Goal: Transaction & Acquisition: Book appointment/travel/reservation

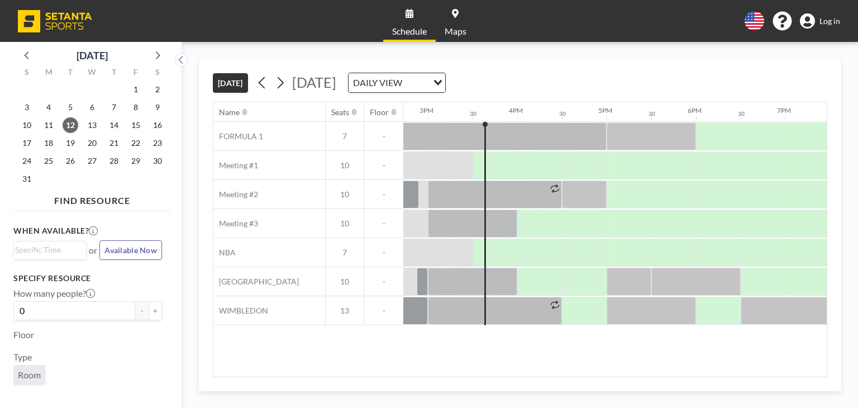
scroll to position [0, 1340]
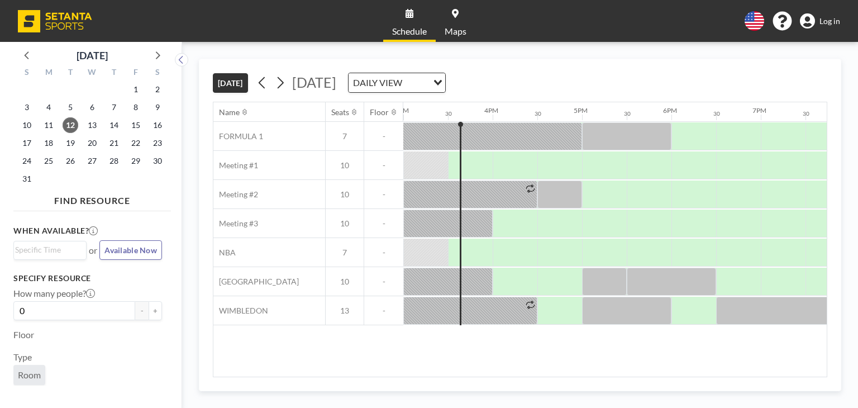
click at [826, 22] on span "Log in" at bounding box center [829, 21] width 21 height 10
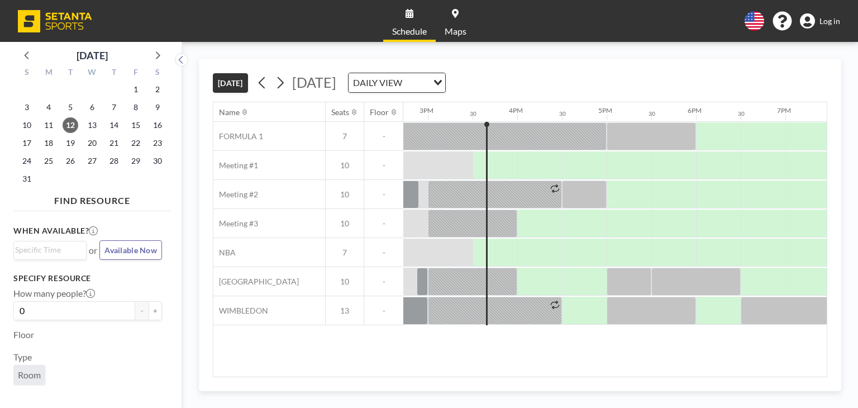
scroll to position [0, 1340]
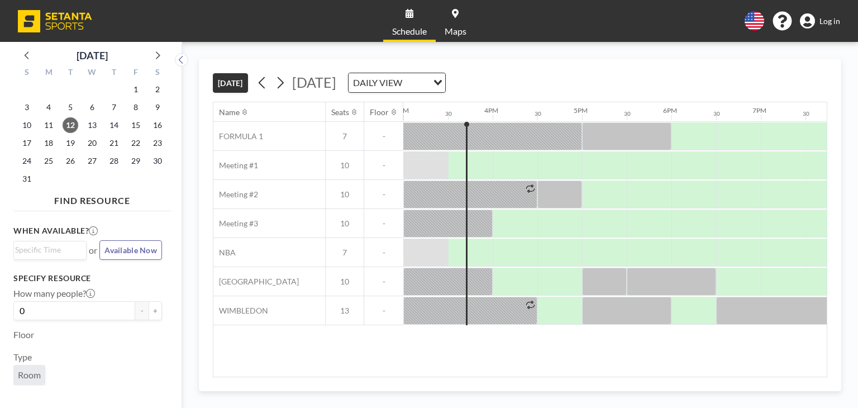
click at [829, 14] on link "Log in" at bounding box center [820, 21] width 40 height 16
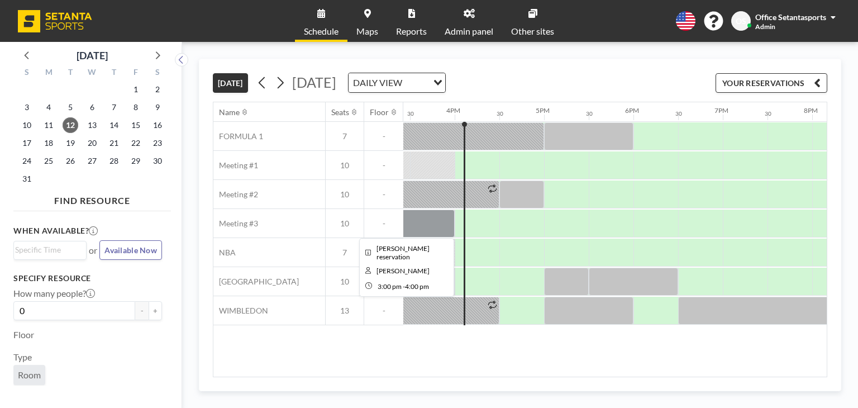
scroll to position [0, 1385]
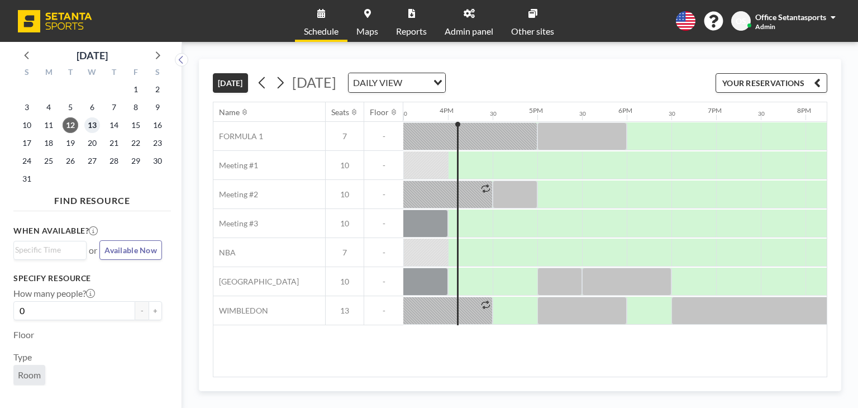
click at [99, 123] on span "13" at bounding box center [92, 125] width 16 height 16
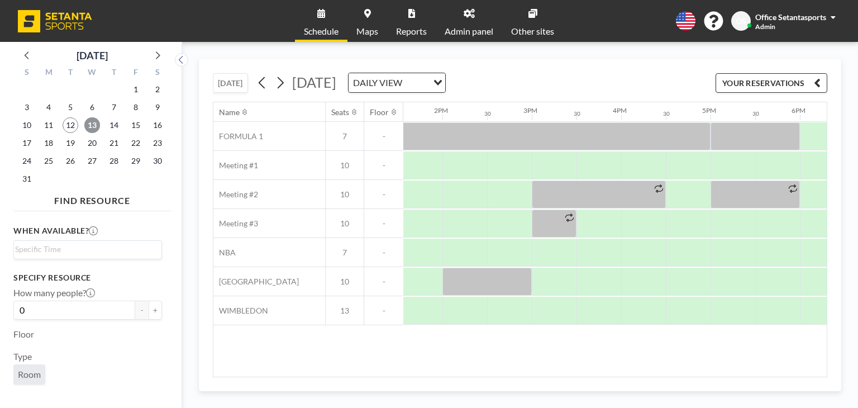
scroll to position [0, 1219]
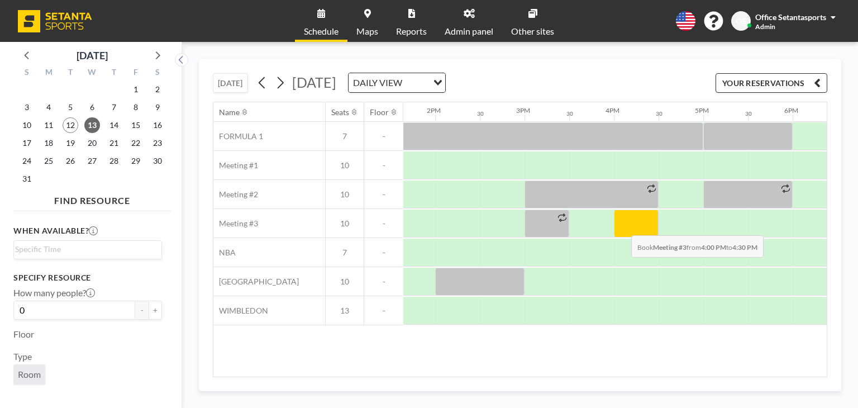
click at [622, 226] on div at bounding box center [636, 223] width 45 height 28
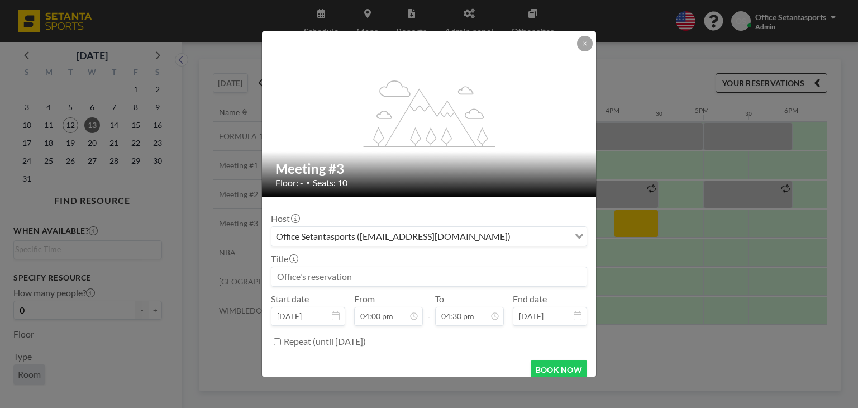
click at [329, 275] on input at bounding box center [428, 276] width 315 height 19
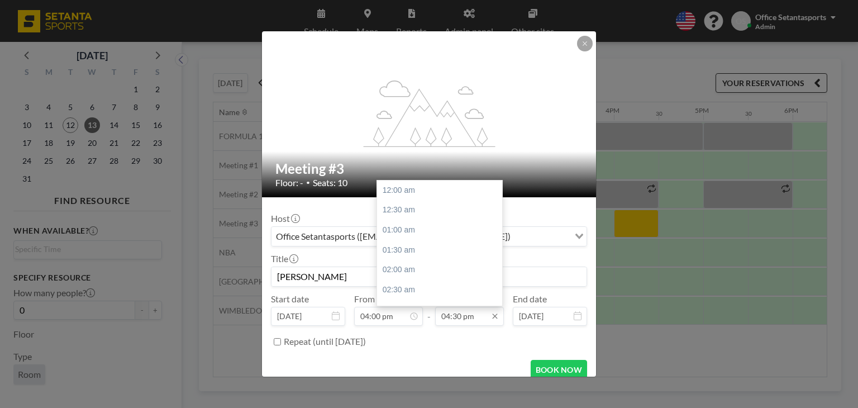
scroll to position [656, 0]
type input "[PERSON_NAME]"
click at [398, 207] on div "05:00 pm" at bounding box center [442, 210] width 131 height 20
type input "05:00 pm"
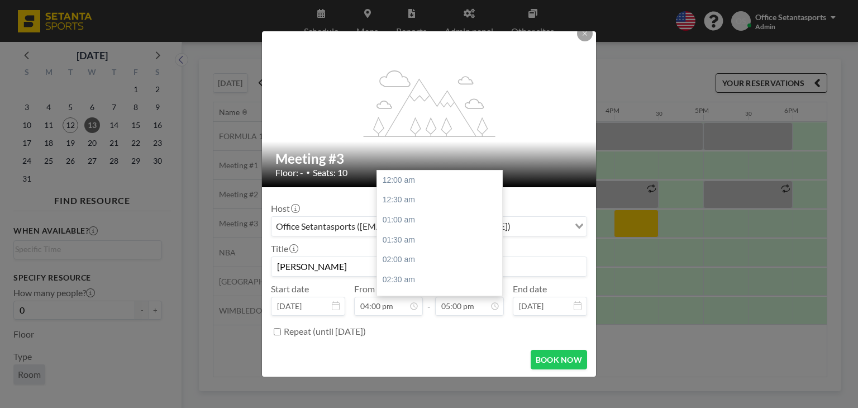
scroll to position [676, 0]
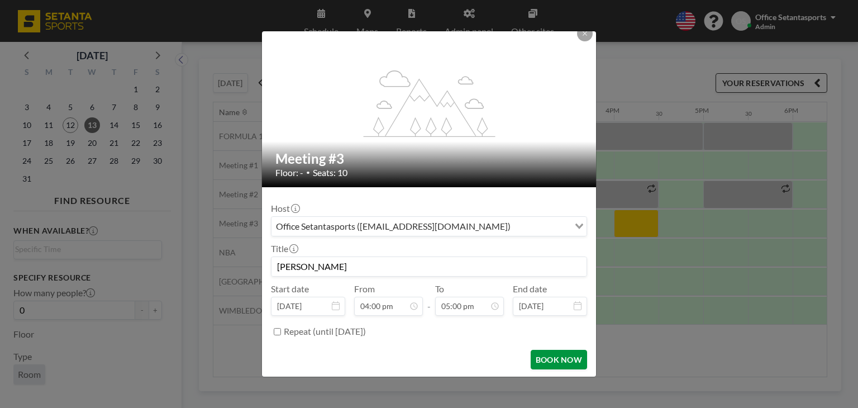
click at [545, 356] on button "BOOK NOW" at bounding box center [558, 360] width 56 height 20
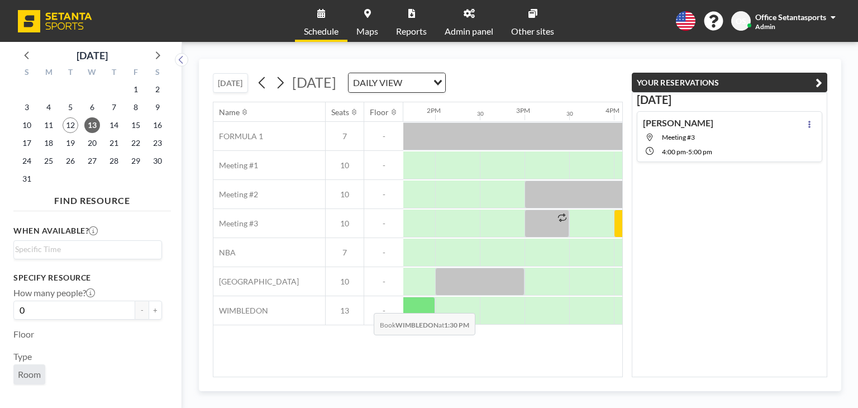
click at [365, 342] on div "Name Seats Floor 12AM 30 1AM 30 2AM 30 3AM 30 4AM 30 5AM 30 6AM 30 7AM 30 8AM 3…" at bounding box center [417, 239] width 409 height 274
click at [802, 123] on button at bounding box center [808, 123] width 13 height 13
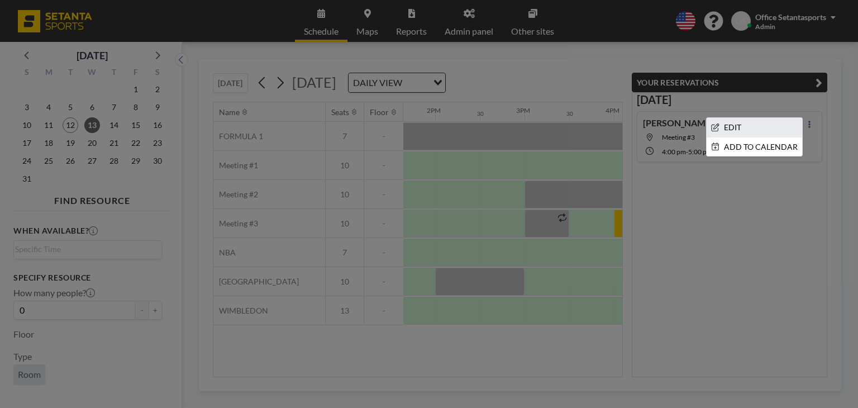
click at [750, 132] on li "EDIT" at bounding box center [753, 127] width 95 height 19
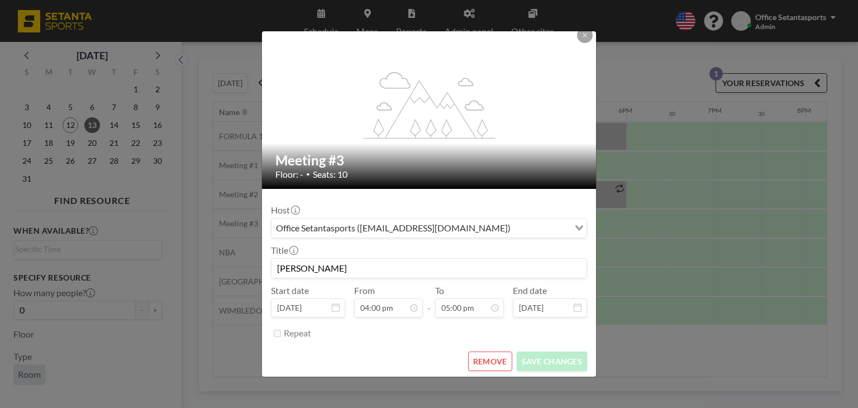
scroll to position [10, 0]
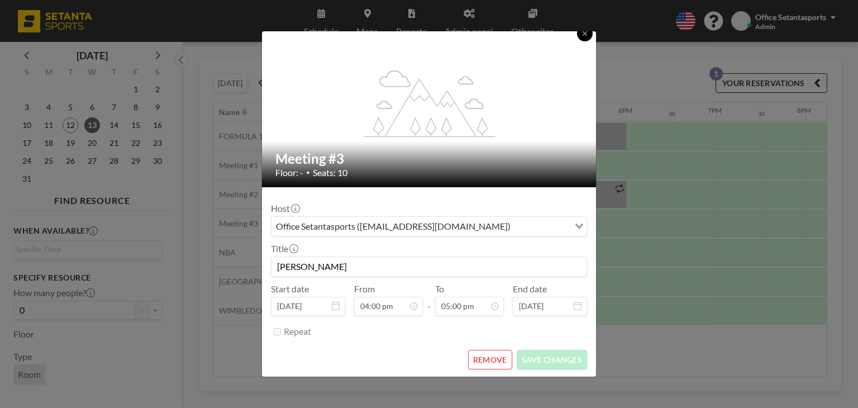
click at [584, 31] on icon at bounding box center [584, 33] width 7 height 7
